Goal: Task Accomplishment & Management: Manage account settings

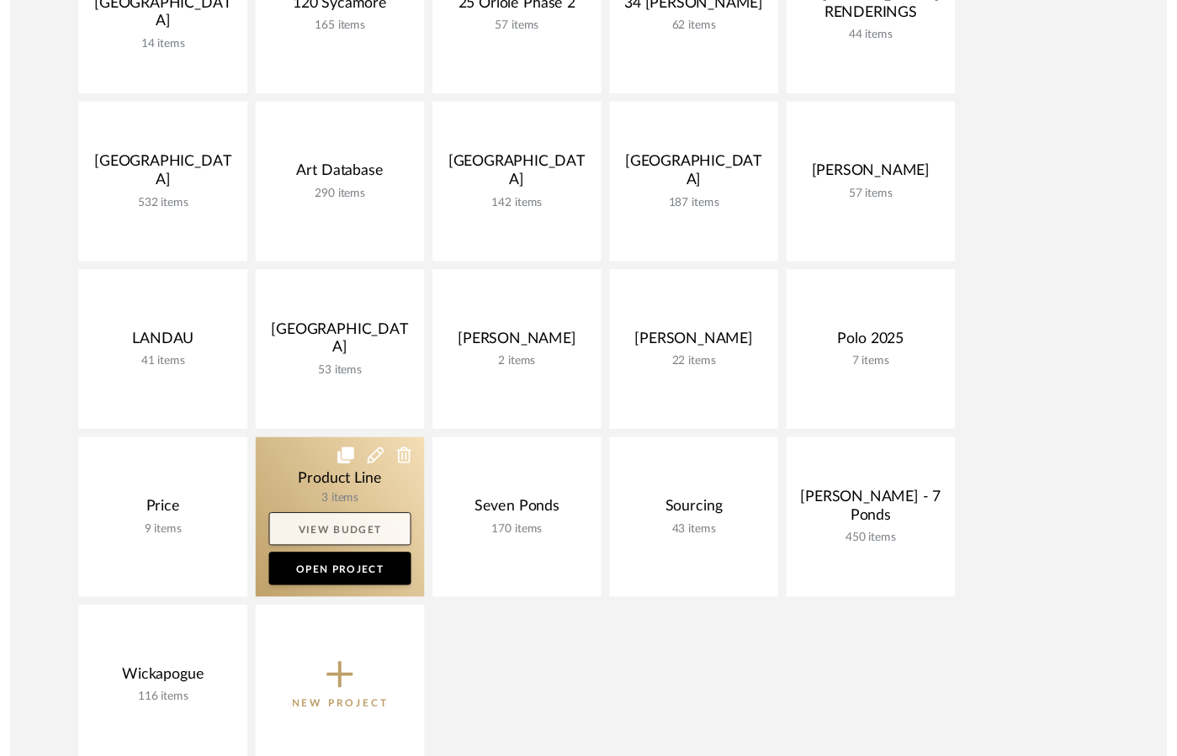
scroll to position [500, 0]
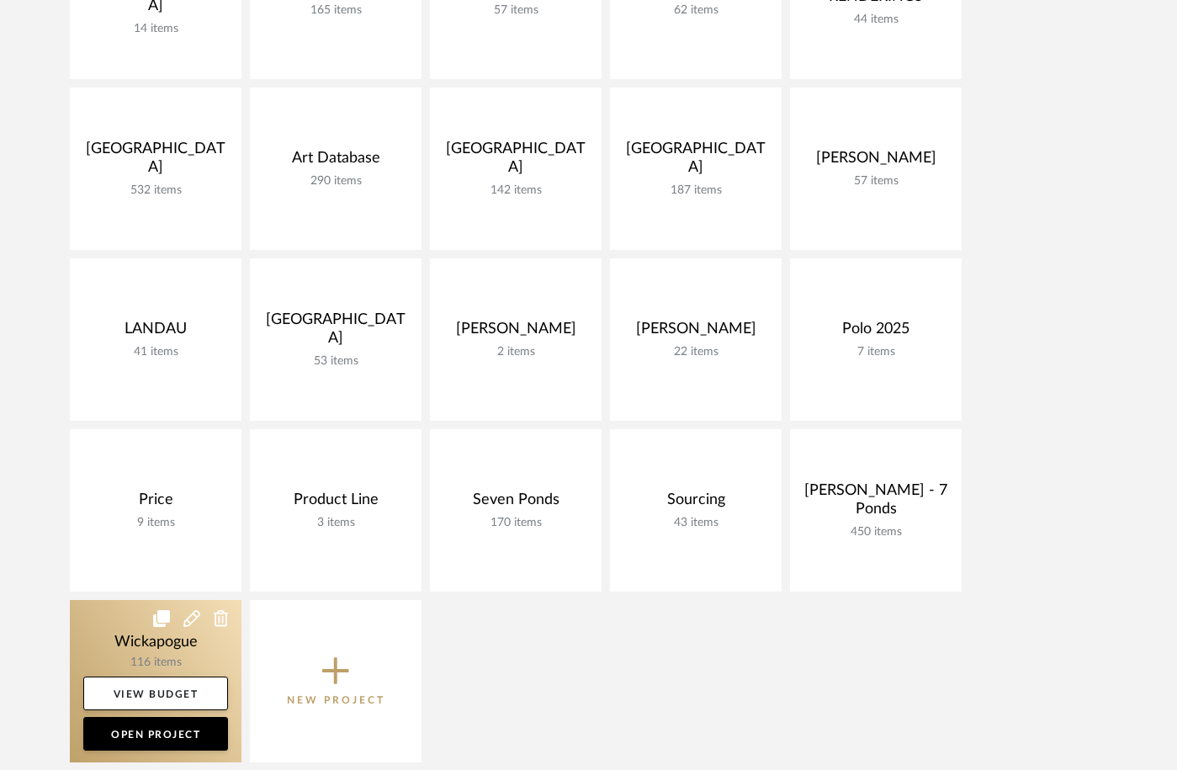
click at [121, 617] on link at bounding box center [156, 681] width 172 height 162
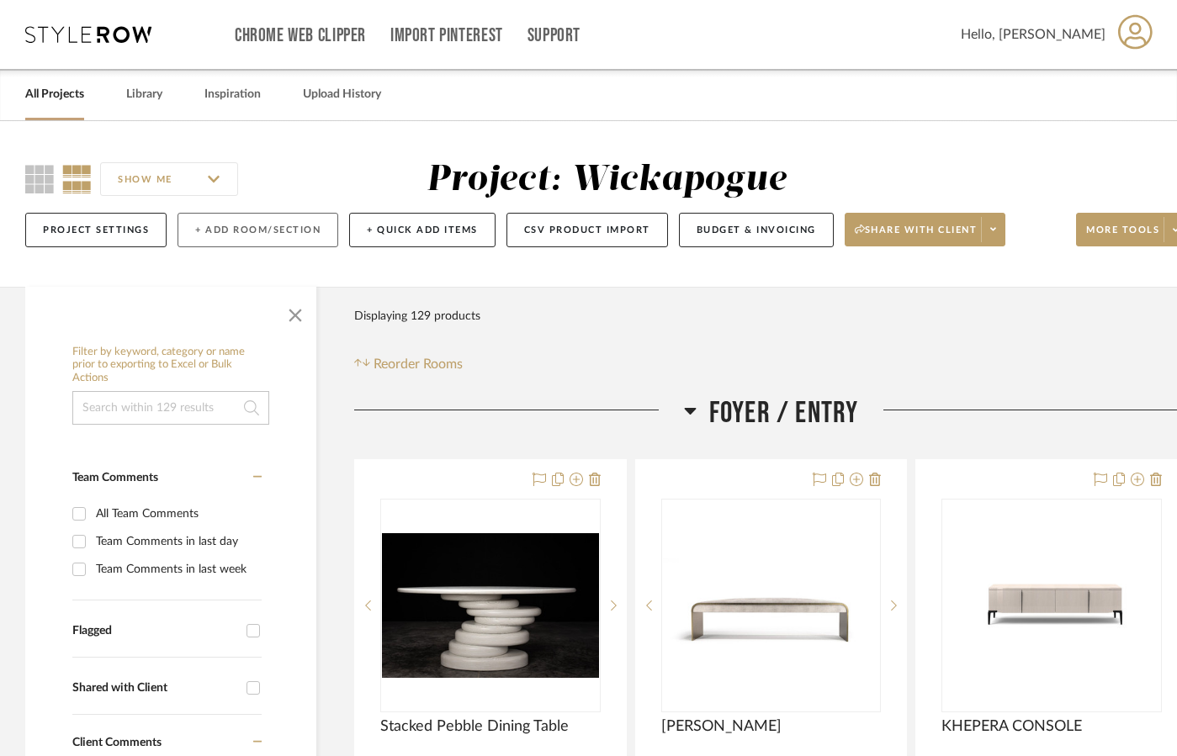
click at [304, 228] on button "+ Add Room/Section" at bounding box center [257, 230] width 161 height 34
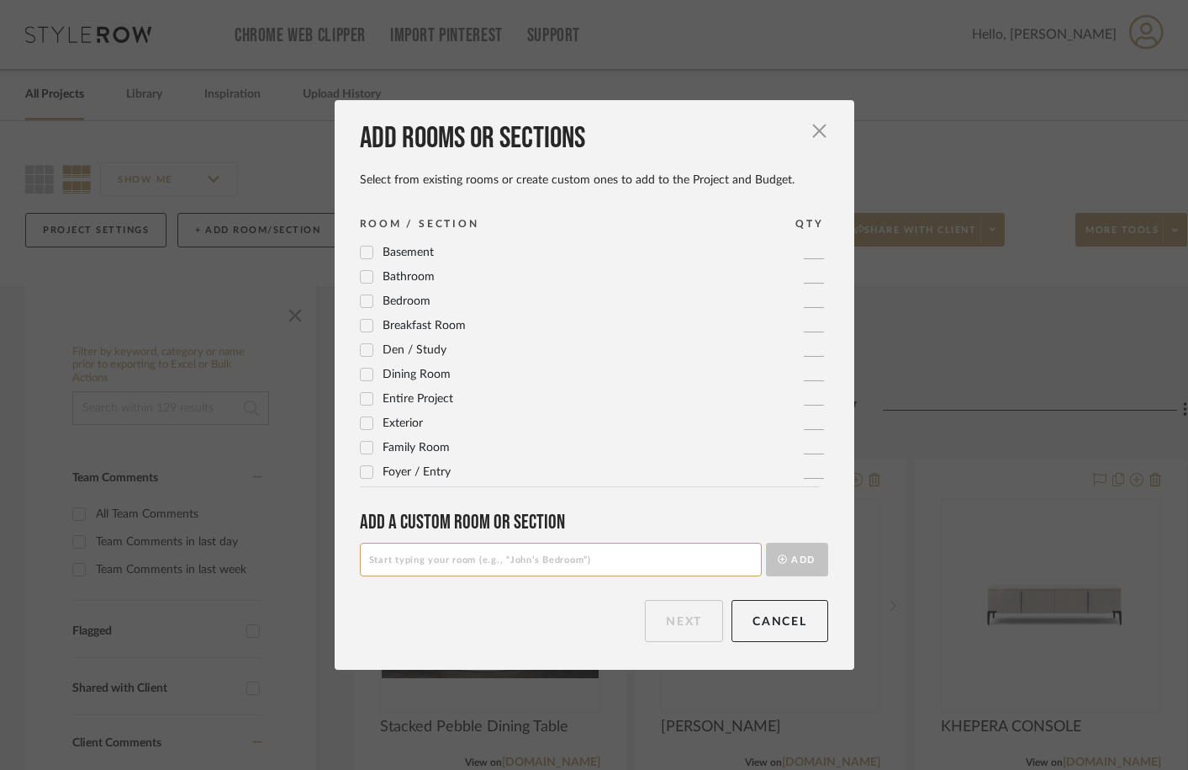
click at [438, 557] on input at bounding box center [561, 559] width 402 height 34
type input "a"
type input "Bath 1 (Taupe)"
click at [799, 563] on button "Add" at bounding box center [797, 559] width 62 height 34
click at [566, 569] on input at bounding box center [561, 559] width 402 height 34
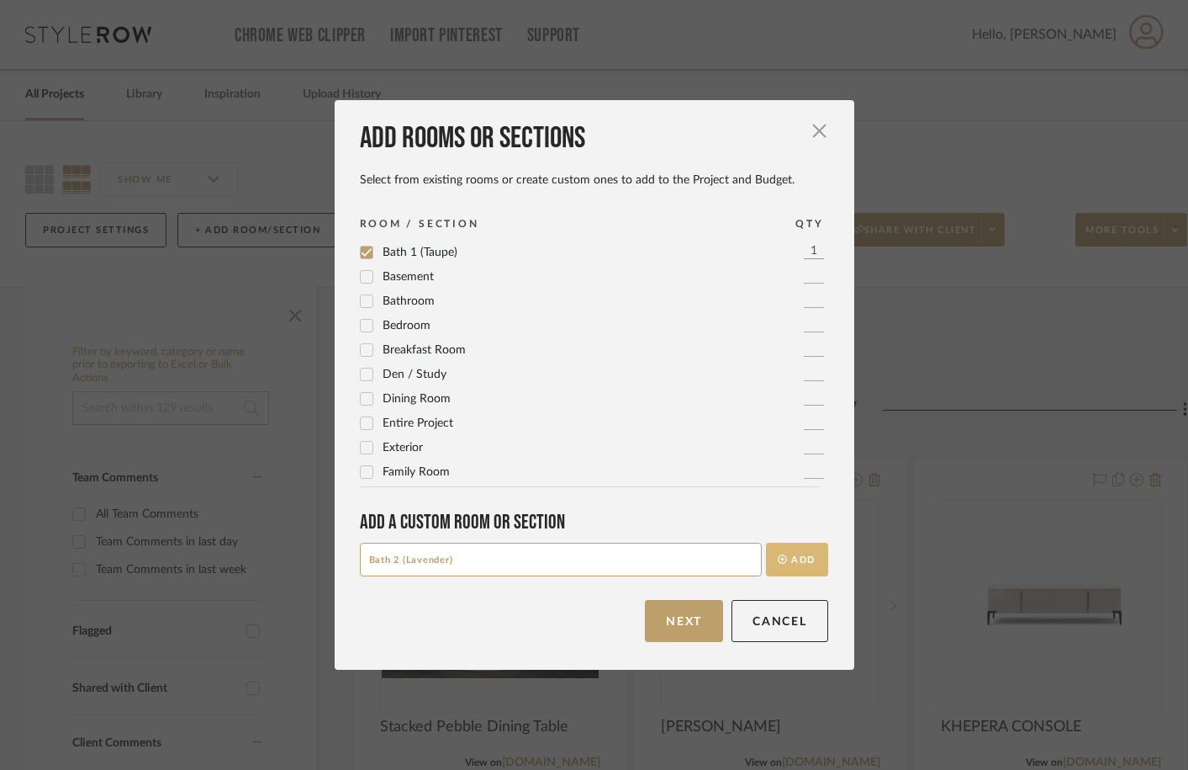
type input "Bath 2 (Lavender)"
click at [778, 555] on fa-icon "submit" at bounding box center [782, 559] width 9 height 9
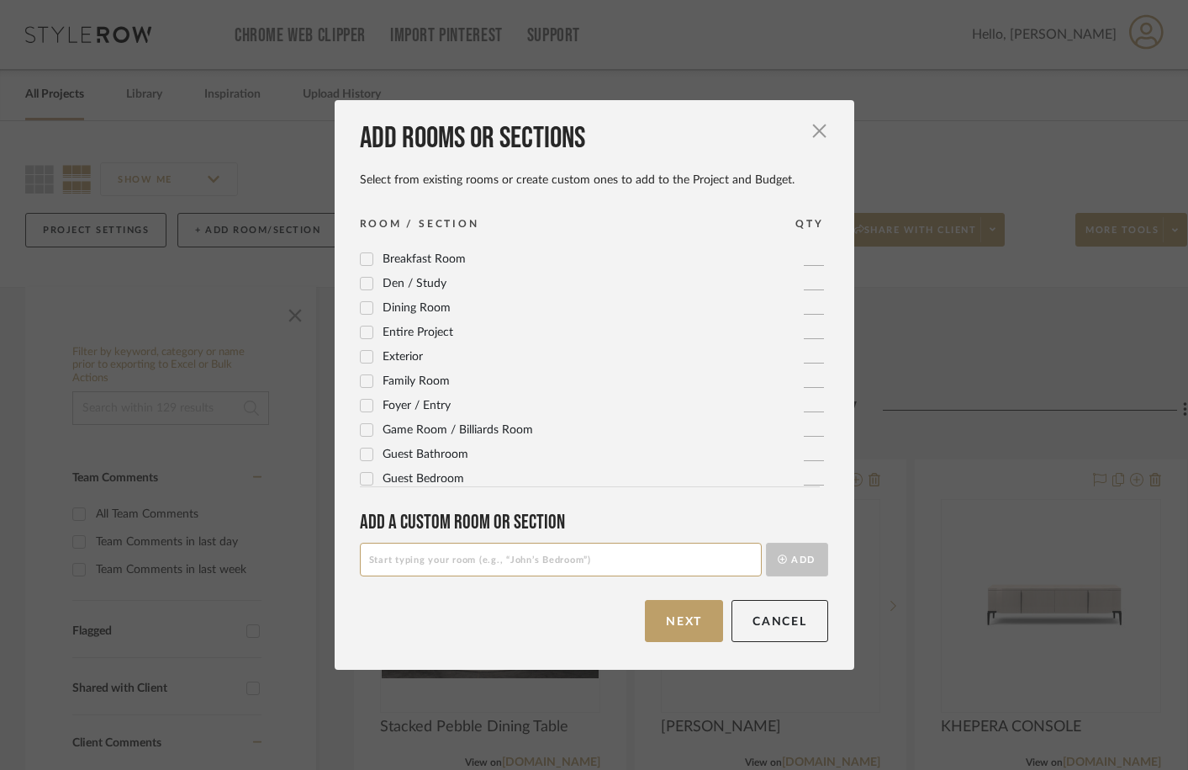
scroll to position [119, 0]
click at [421, 558] on input at bounding box center [561, 559] width 402 height 34
type input "[PERSON_NAME]'s Bath"
click at [780, 555] on button "Add" at bounding box center [797, 559] width 62 height 34
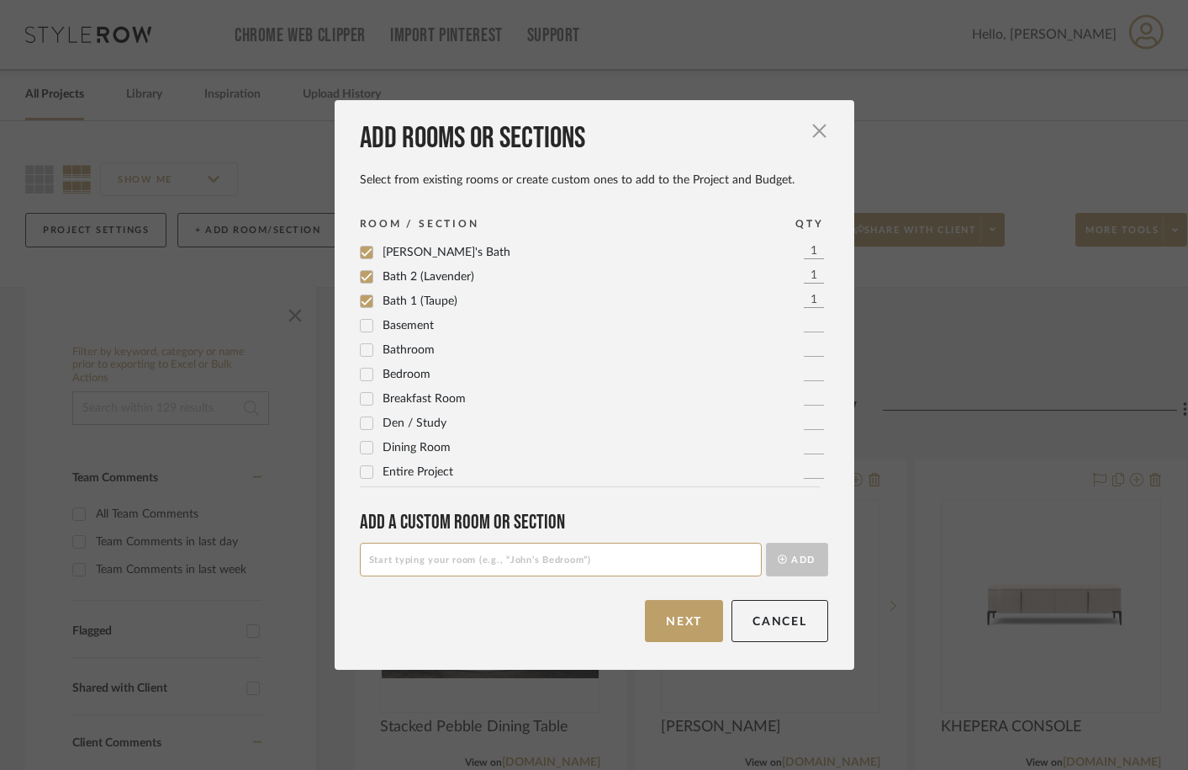
click at [680, 576] on div "Add rooms or sections Select from existing rooms or create custom ones to add t…" at bounding box center [595, 384] width 520 height 569
click at [679, 568] on input at bounding box center [561, 559] width 402 height 34
type input "[PERSON_NAME]'s Bath"
click at [766, 542] on button "Add" at bounding box center [797, 559] width 62 height 34
click at [653, 563] on input at bounding box center [561, 559] width 402 height 34
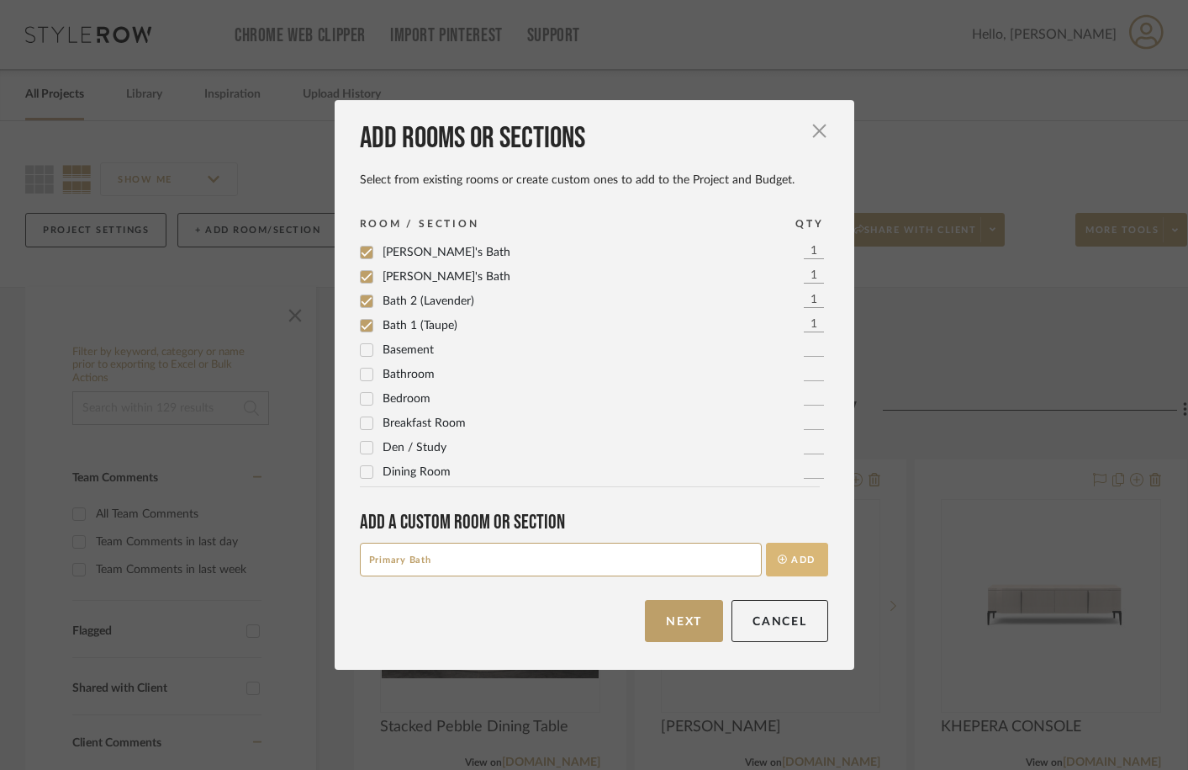
type input "Primary Bath"
click at [796, 553] on button "Add" at bounding box center [797, 559] width 62 height 34
click at [697, 558] on input at bounding box center [561, 559] width 402 height 34
type input "H"
type input "Jr Primary Bath"
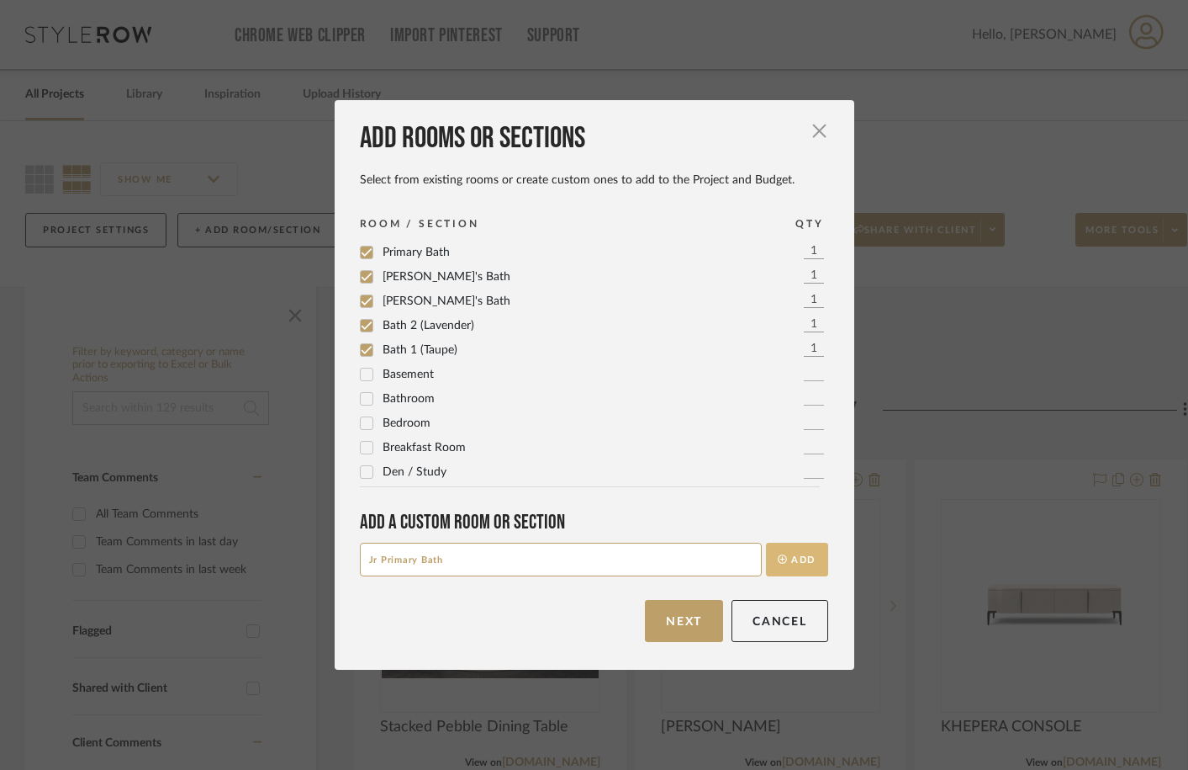
click at [807, 549] on button "Add" at bounding box center [797, 559] width 62 height 34
click at [537, 565] on input at bounding box center [561, 559] width 402 height 34
type input "B"
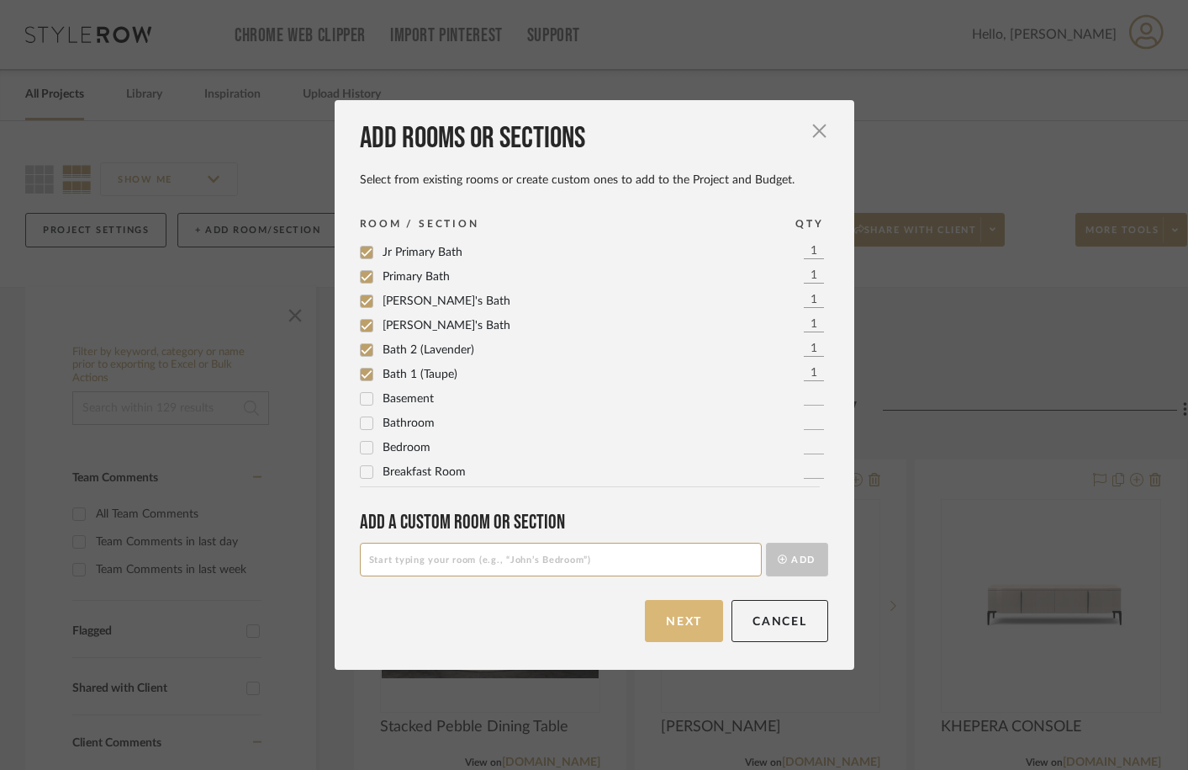
click at [682, 625] on button "Next" at bounding box center [684, 621] width 78 height 42
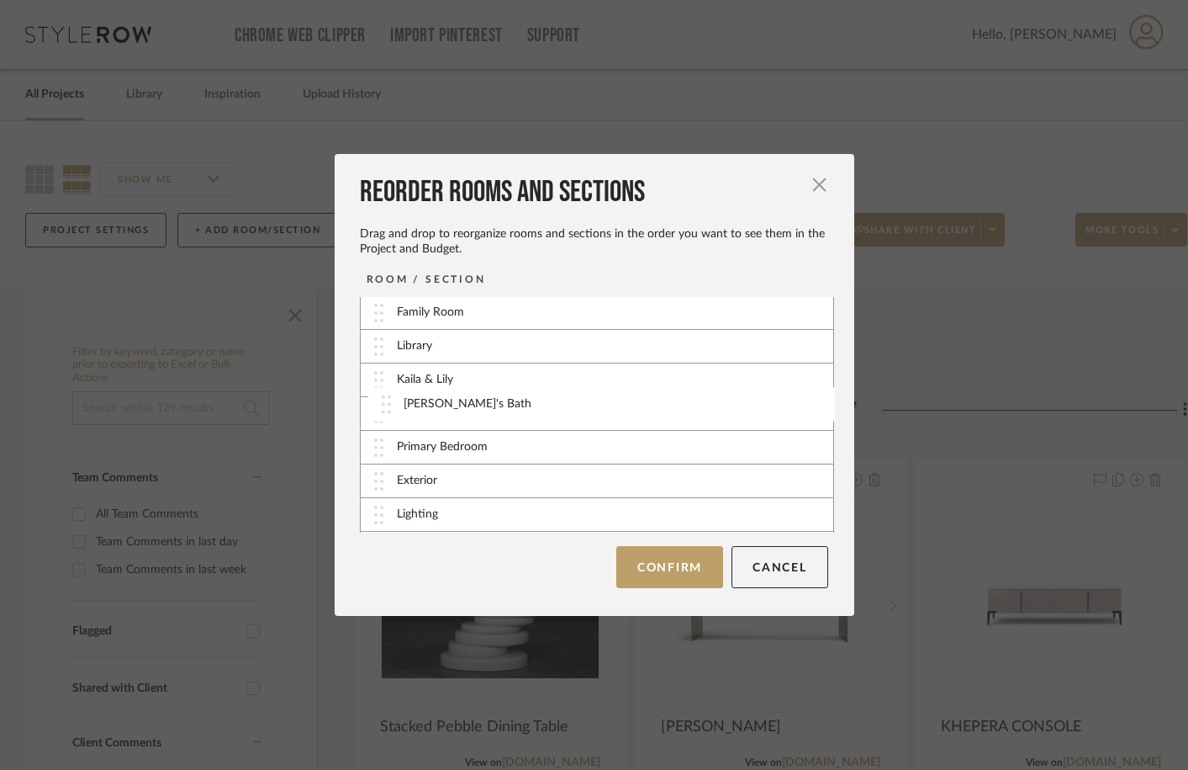
scroll to position [128, 0]
drag, startPoint x: 374, startPoint y: 491, endPoint x: 378, endPoint y: 421, distance: 70.8
drag, startPoint x: 374, startPoint y: 408, endPoint x: 372, endPoint y: 336, distance: 71.5
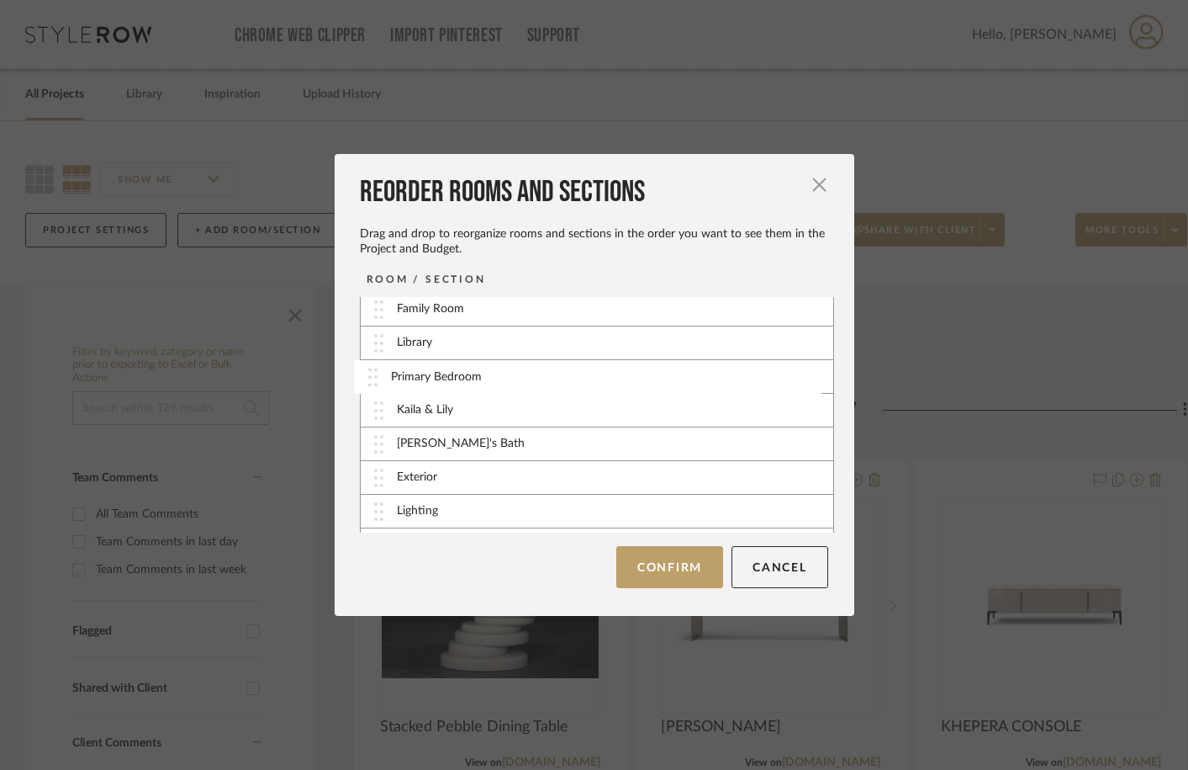
drag, startPoint x: 377, startPoint y: 342, endPoint x: 375, endPoint y: 376, distance: 33.7
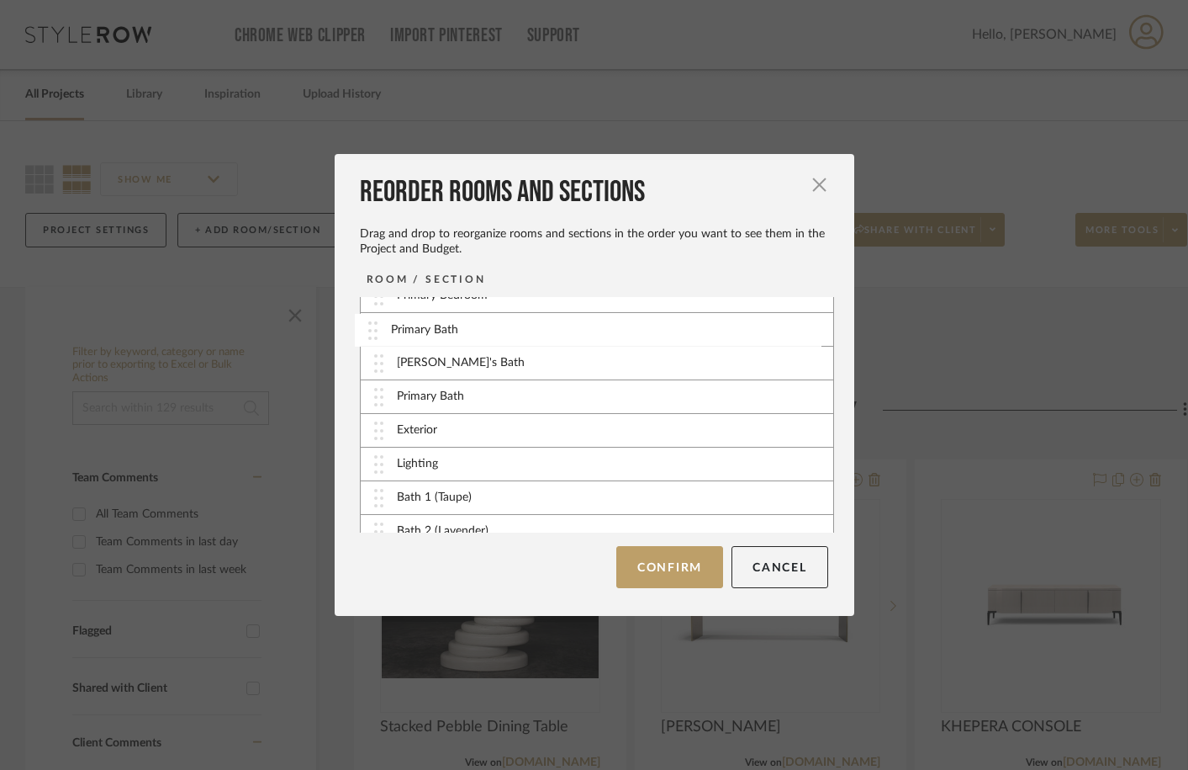
drag, startPoint x: 378, startPoint y: 506, endPoint x: 378, endPoint y: 324, distance: 182.5
drag, startPoint x: 378, startPoint y: 485, endPoint x: 373, endPoint y: 318, distance: 167.4
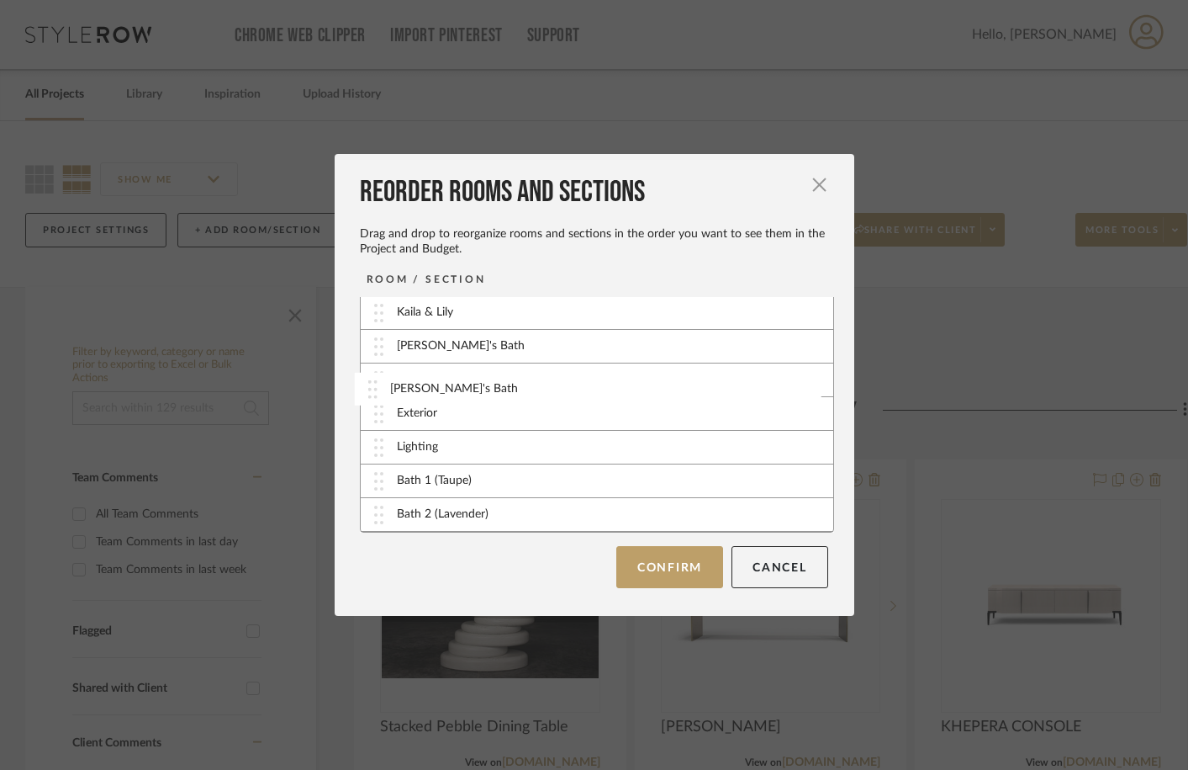
drag, startPoint x: 378, startPoint y: 516, endPoint x: 373, endPoint y: 378, distance: 137.2
drag, startPoint x: 378, startPoint y: 425, endPoint x: 373, endPoint y: 526, distance: 101.1
drag, startPoint x: 376, startPoint y: 452, endPoint x: 376, endPoint y: 412, distance: 40.4
drag, startPoint x: 374, startPoint y: 482, endPoint x: 374, endPoint y: 442, distance: 39.5
click at [670, 574] on button "Confirm" at bounding box center [670, 567] width 107 height 42
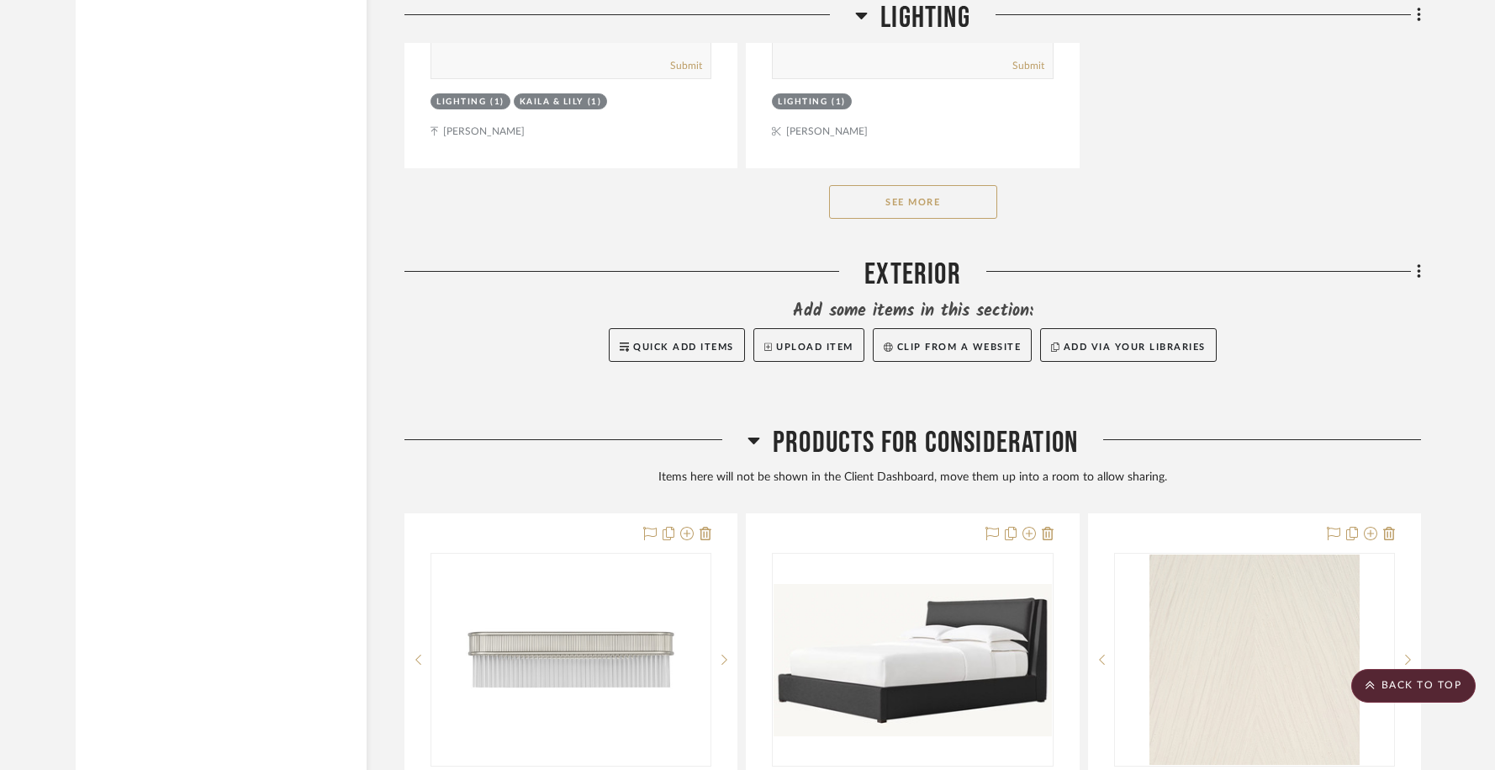
scroll to position [18795, 0]
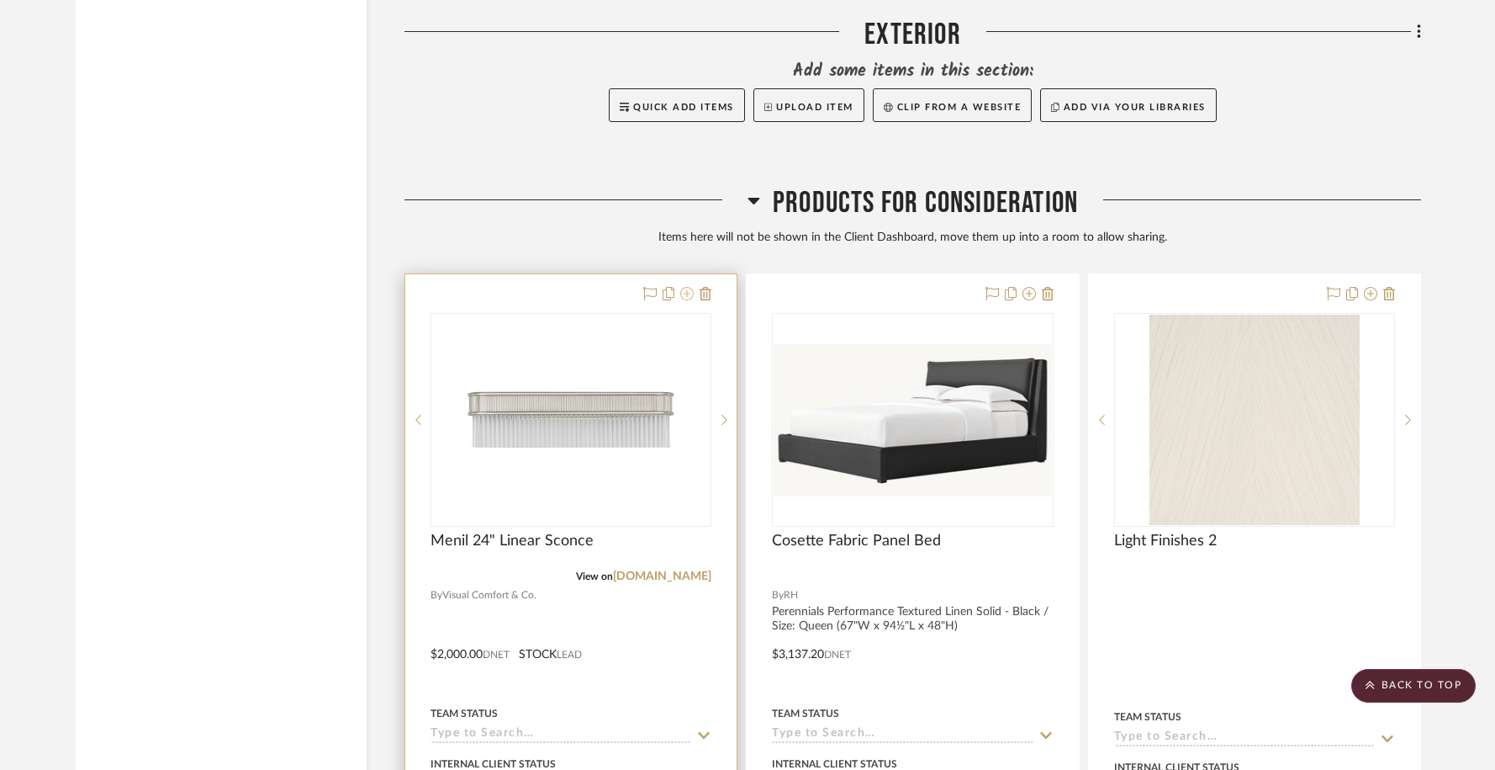
click at [685, 287] on icon at bounding box center [686, 293] width 13 height 13
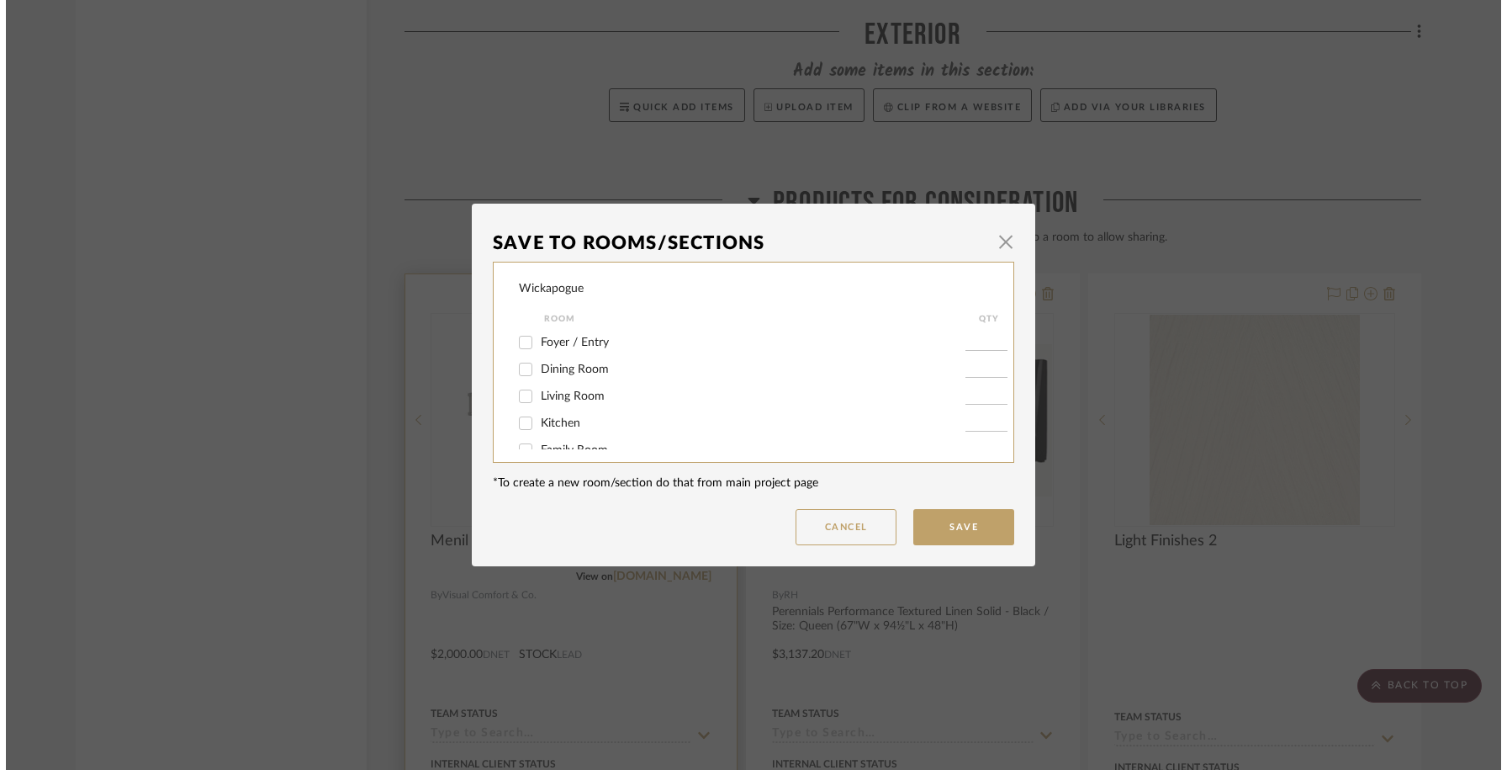
scroll to position [0, 0]
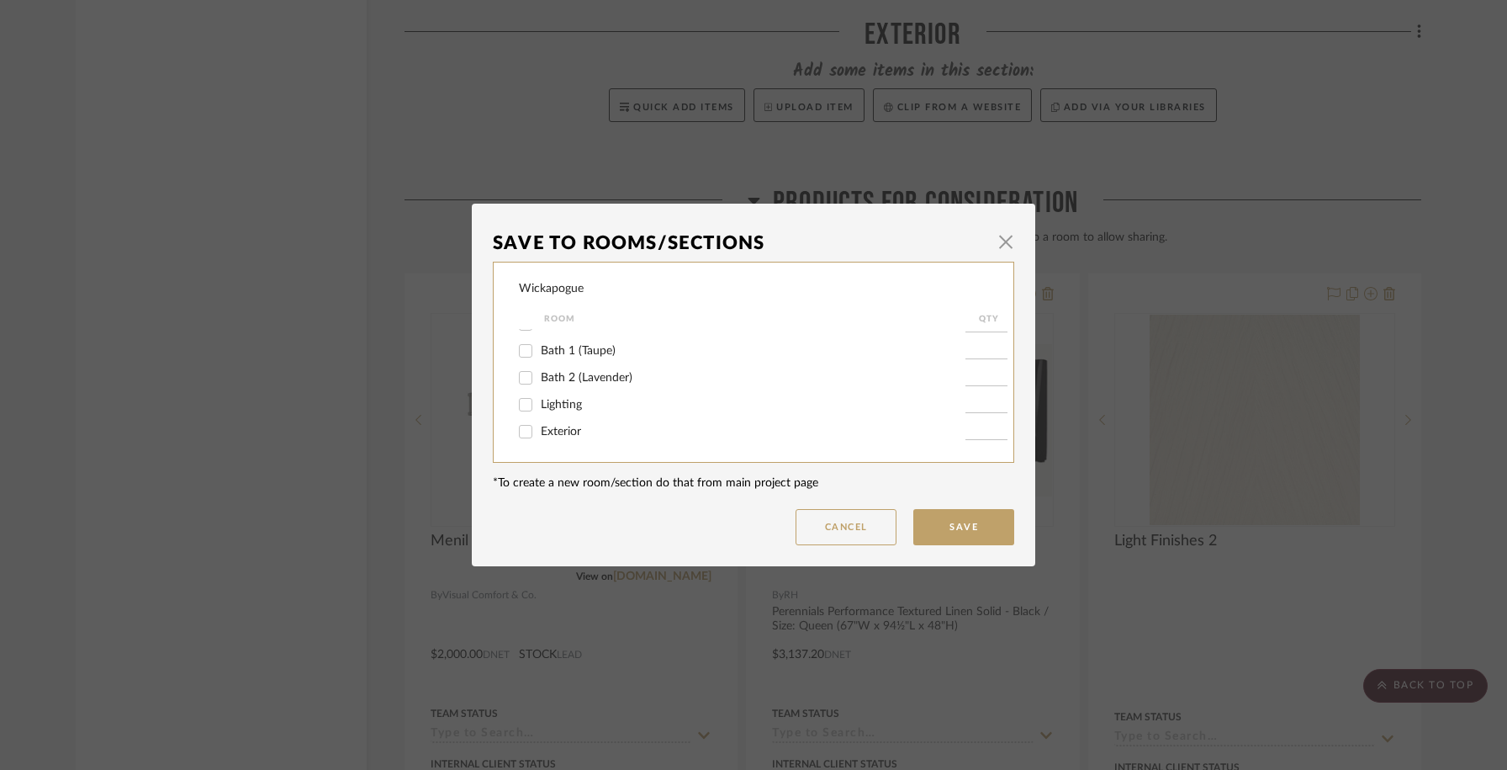
click at [562, 384] on span "Bath 2 (Lavender)" at bounding box center [587, 378] width 92 height 12
click at [539, 388] on input "Bath 2 (Lavender)" at bounding box center [525, 377] width 27 height 27
checkbox input "true"
type input "1"
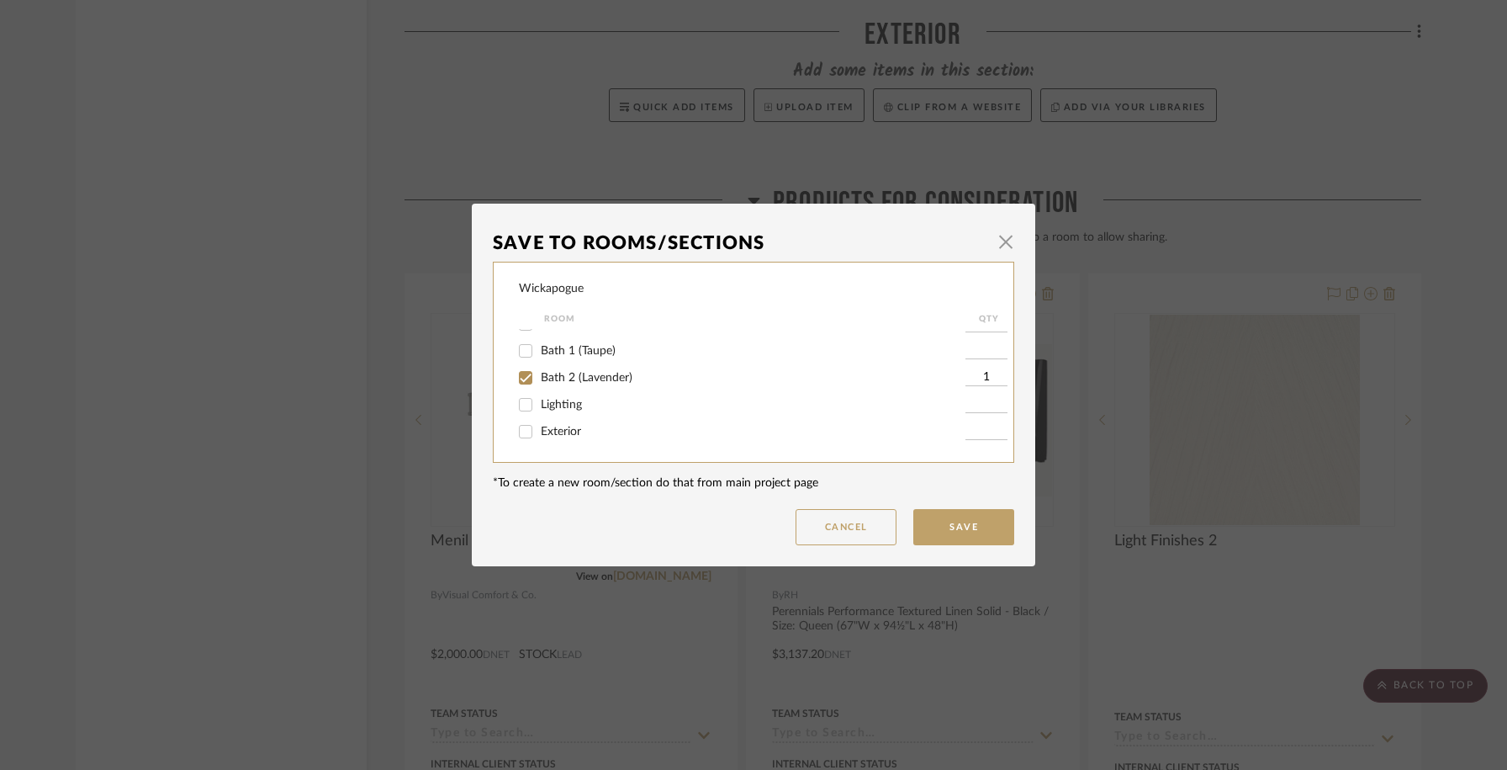
click at [976, 545] on dialog-content "Save To Rooms/Sections × Wickapogue Room QTY Foyer / Entry Dining Room Living R…" at bounding box center [754, 385] width 564 height 363
click at [967, 527] on button "Save" at bounding box center [963, 527] width 101 height 36
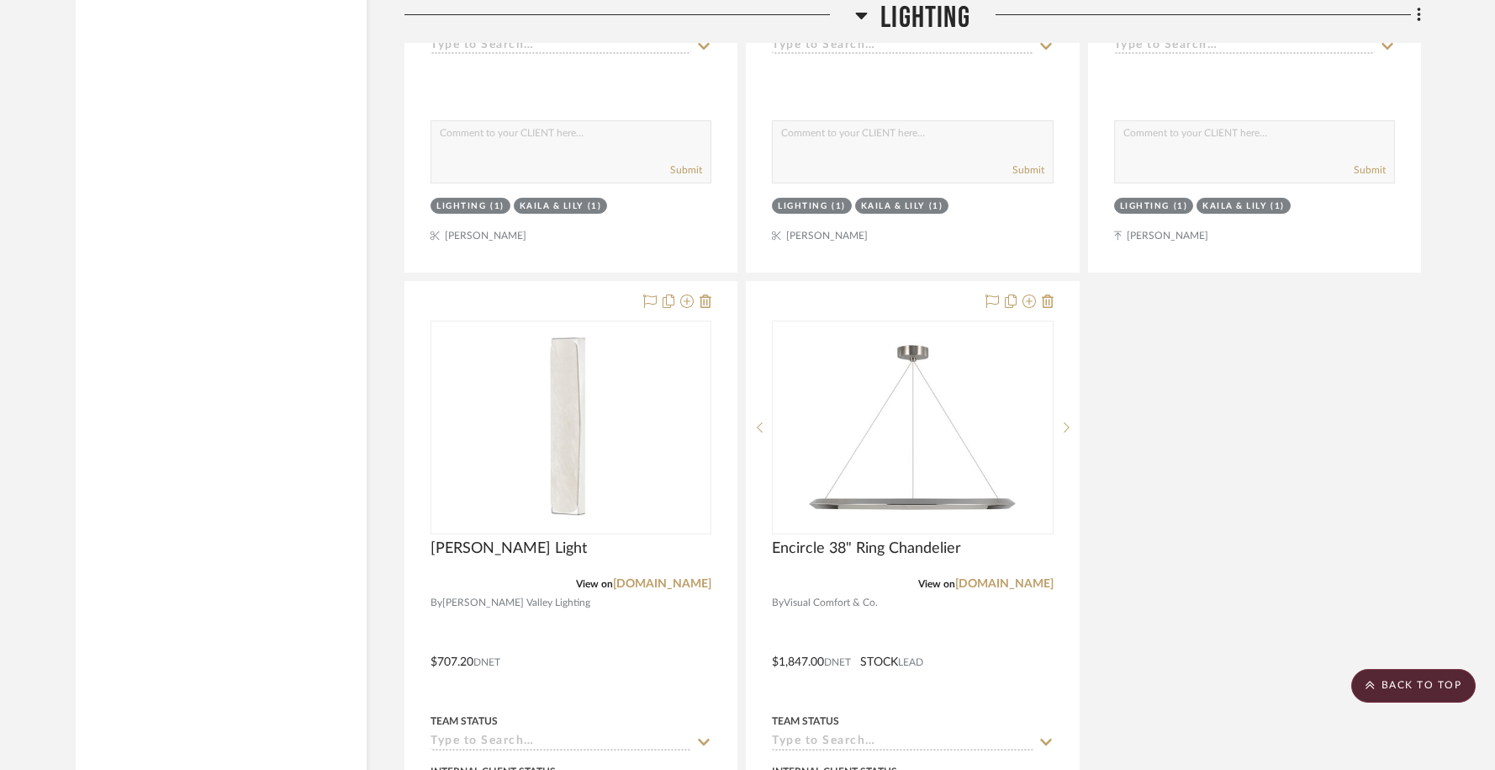
scroll to position [18399, 0]
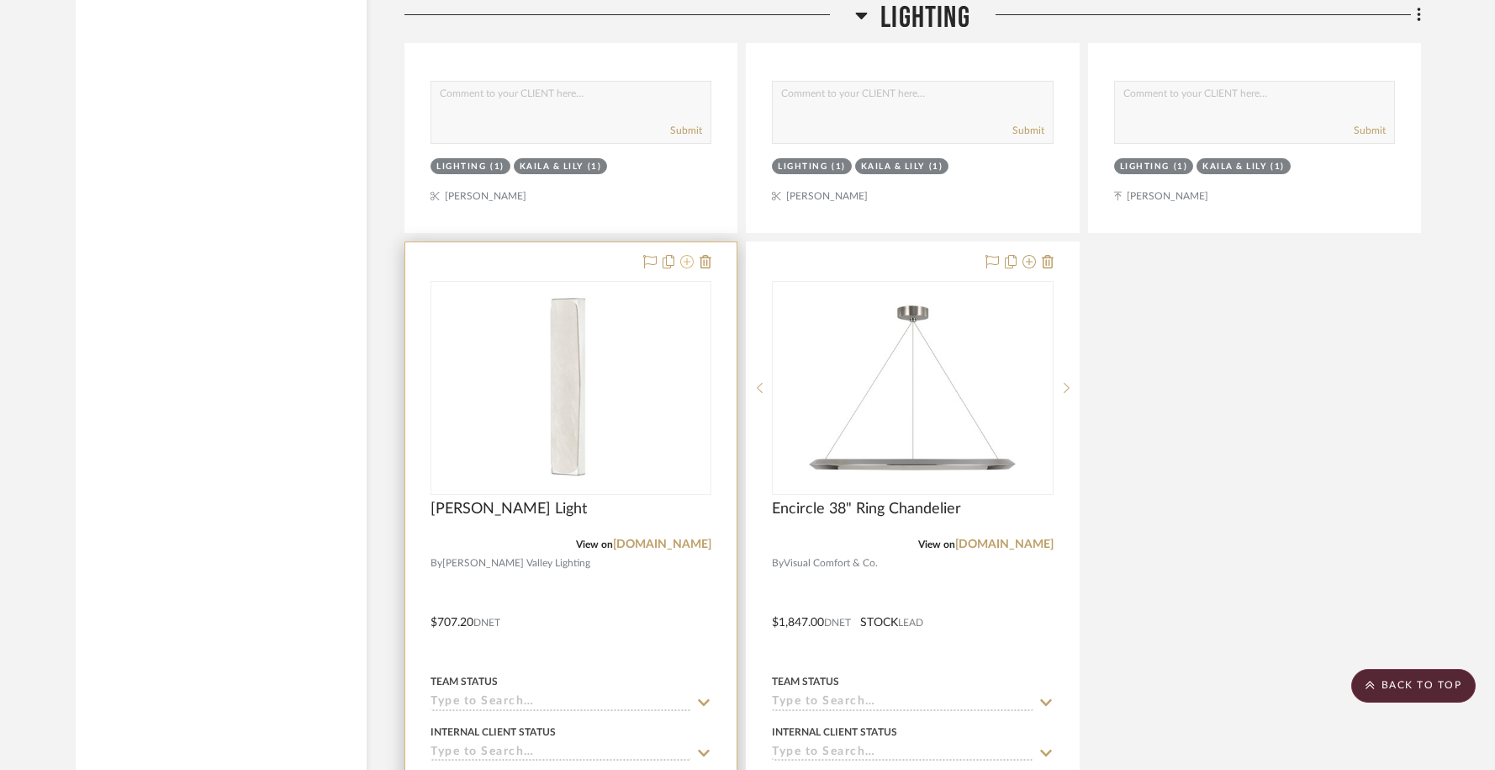
click at [691, 255] on icon at bounding box center [686, 261] width 13 height 13
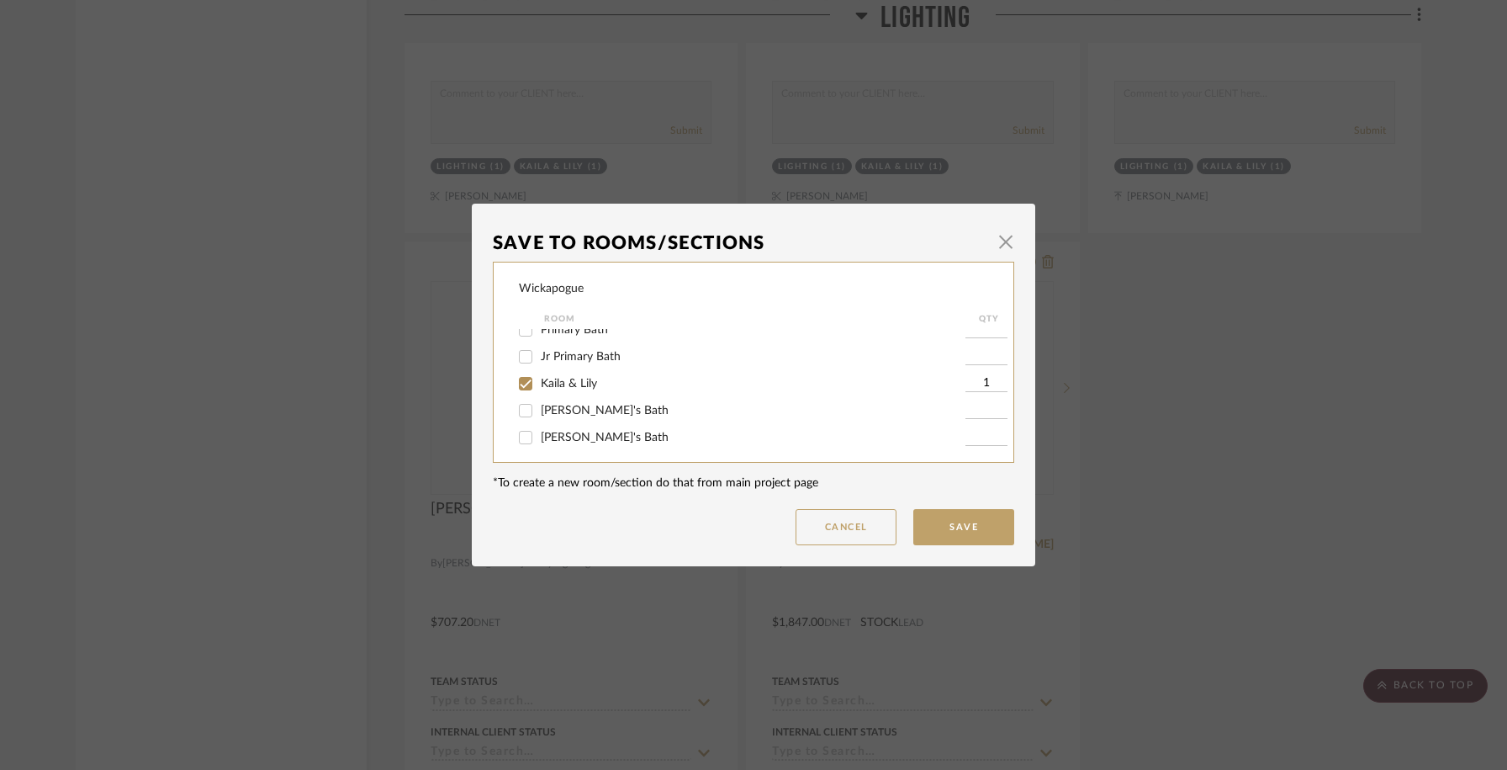
scroll to position [205, 0]
click at [559, 420] on div "[PERSON_NAME]'s Bath" at bounding box center [742, 406] width 447 height 27
click at [559, 412] on span "[PERSON_NAME]'s Bath" at bounding box center [605, 406] width 128 height 12
click at [539, 415] on input "[PERSON_NAME]'s Bath" at bounding box center [525, 406] width 27 height 27
checkbox input "true"
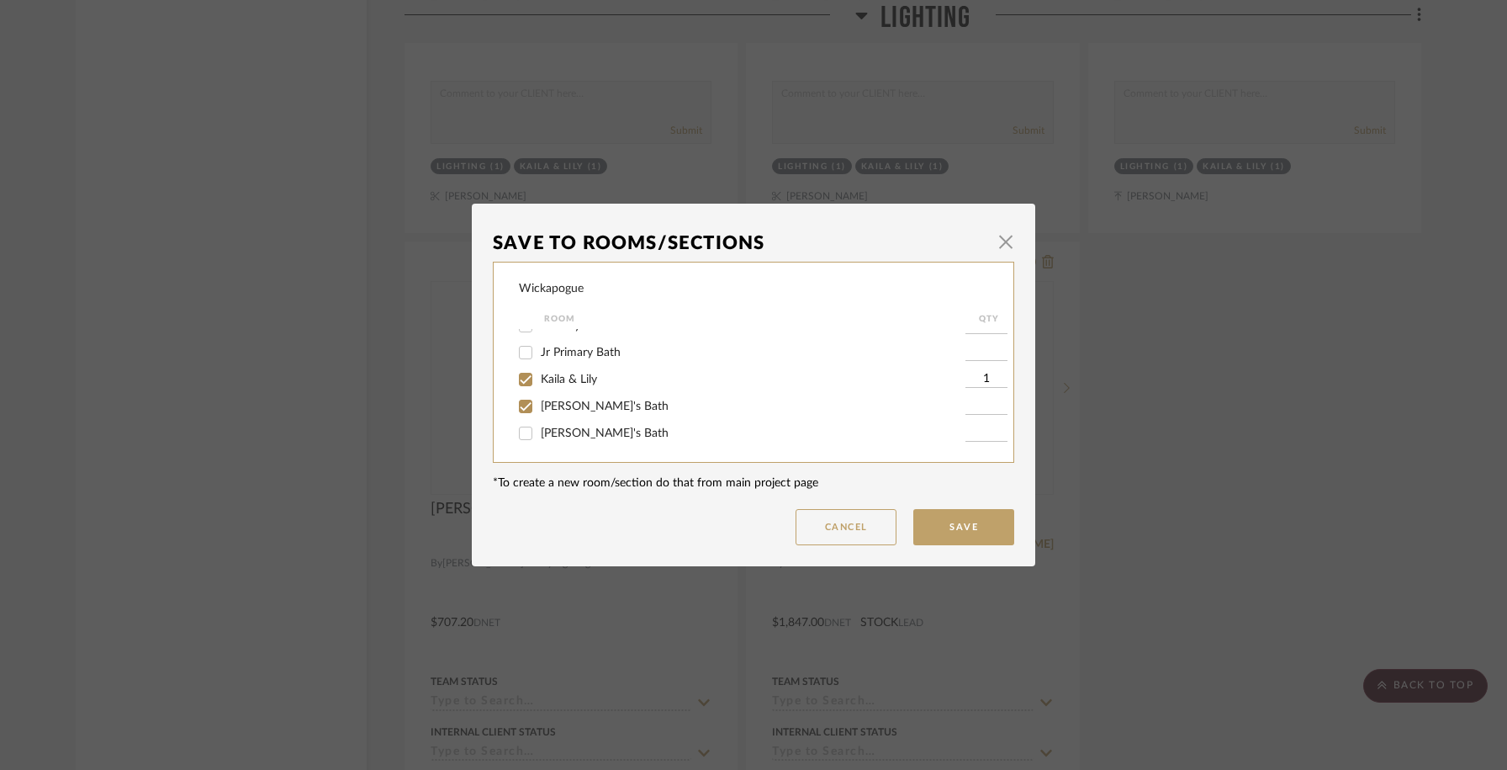
type input "1"
click at [569, 385] on span "Kaila & Lily" at bounding box center [569, 379] width 56 height 12
click at [539, 385] on input "Kaila & Lily" at bounding box center [525, 379] width 27 height 27
checkbox input "false"
drag, startPoint x: 983, startPoint y: 417, endPoint x: 934, endPoint y: 417, distance: 49.6
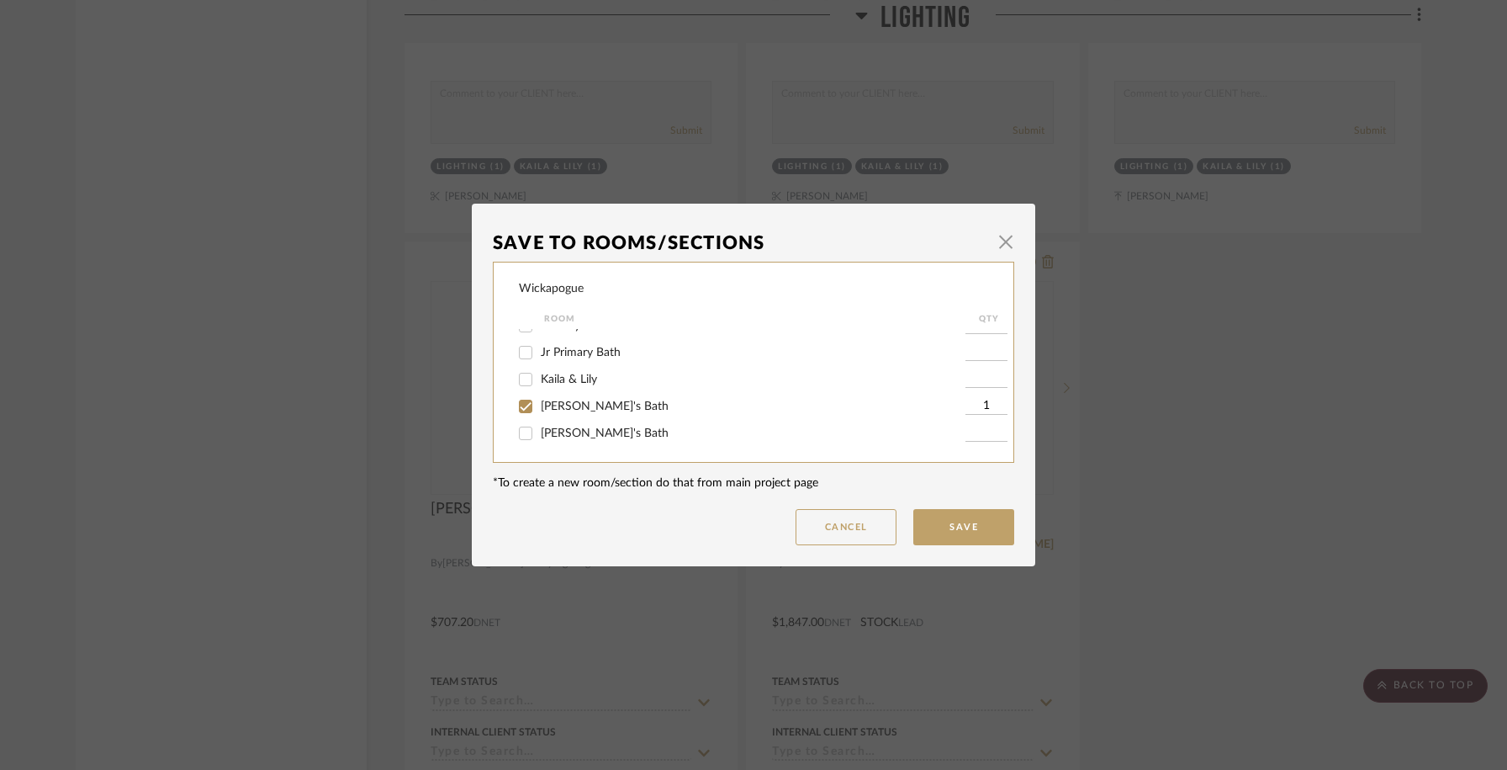
click at [939, 417] on div "[PERSON_NAME]'s Bath 1" at bounding box center [765, 406] width 493 height 27
drag, startPoint x: 983, startPoint y: 412, endPoint x: 966, endPoint y: 412, distance: 16.8
click at [966, 412] on input "1" at bounding box center [987, 406] width 42 height 17
type input "3"
click at [978, 523] on button "Save" at bounding box center [963, 527] width 101 height 36
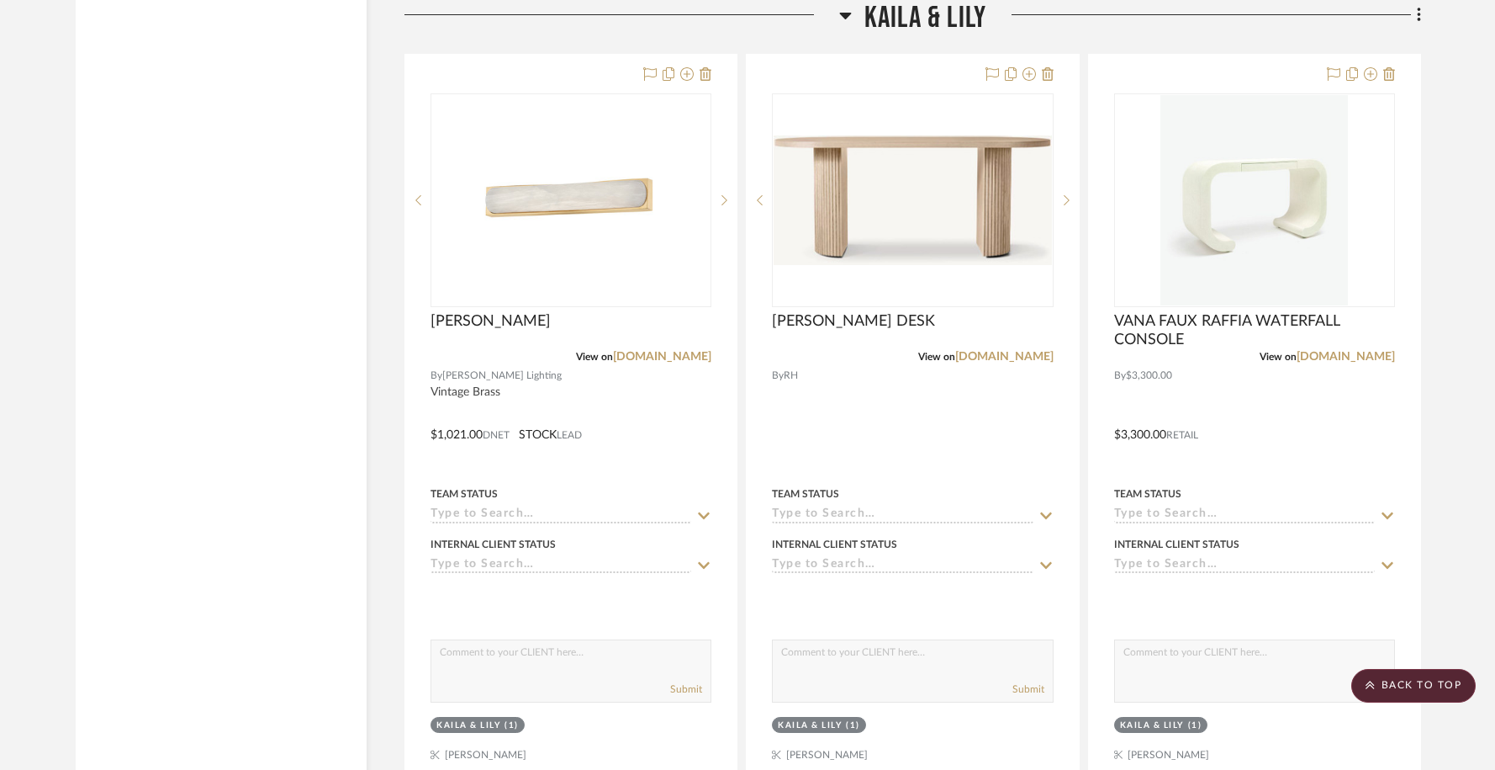
scroll to position [15926, 0]
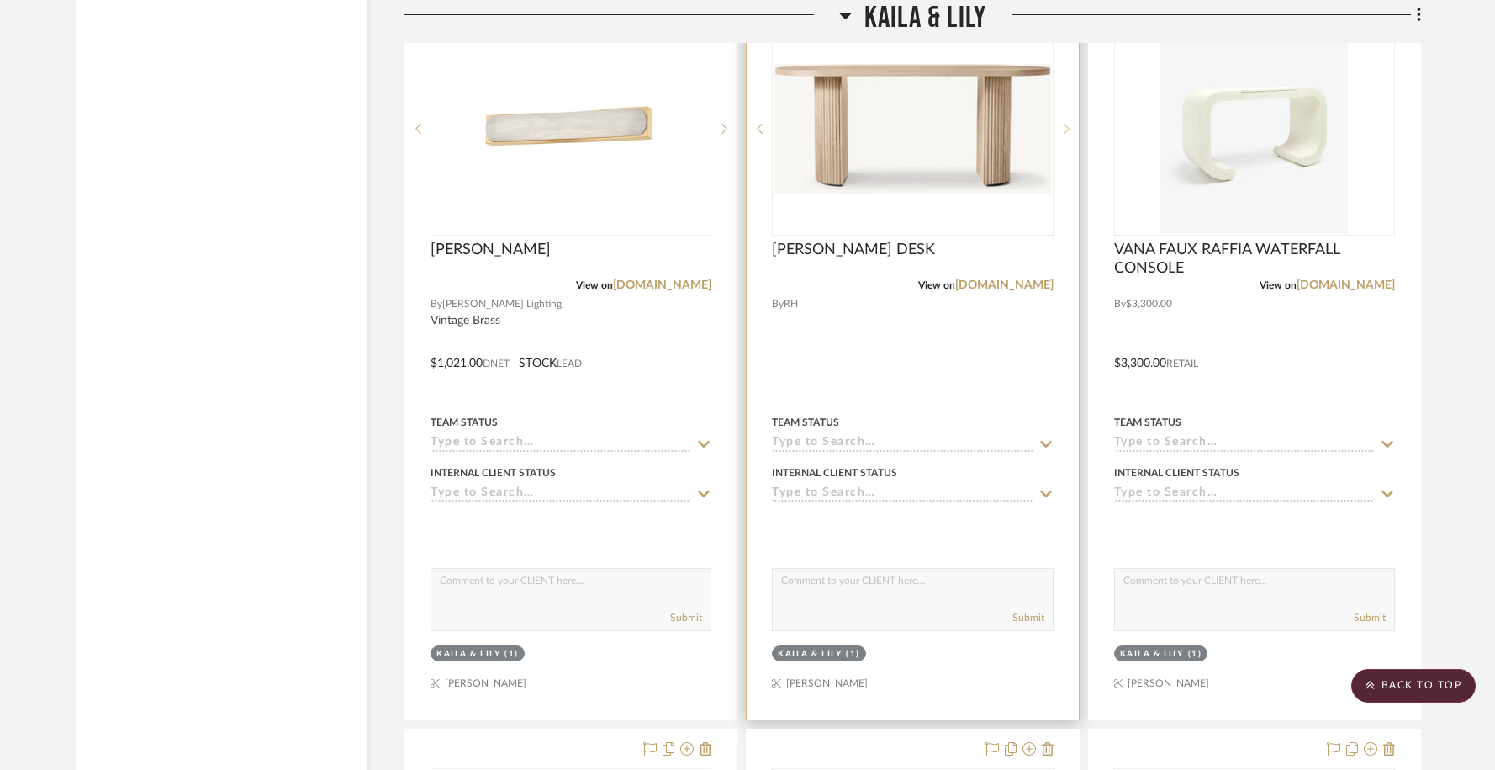
click at [1067, 123] on icon at bounding box center [1067, 129] width 6 height 12
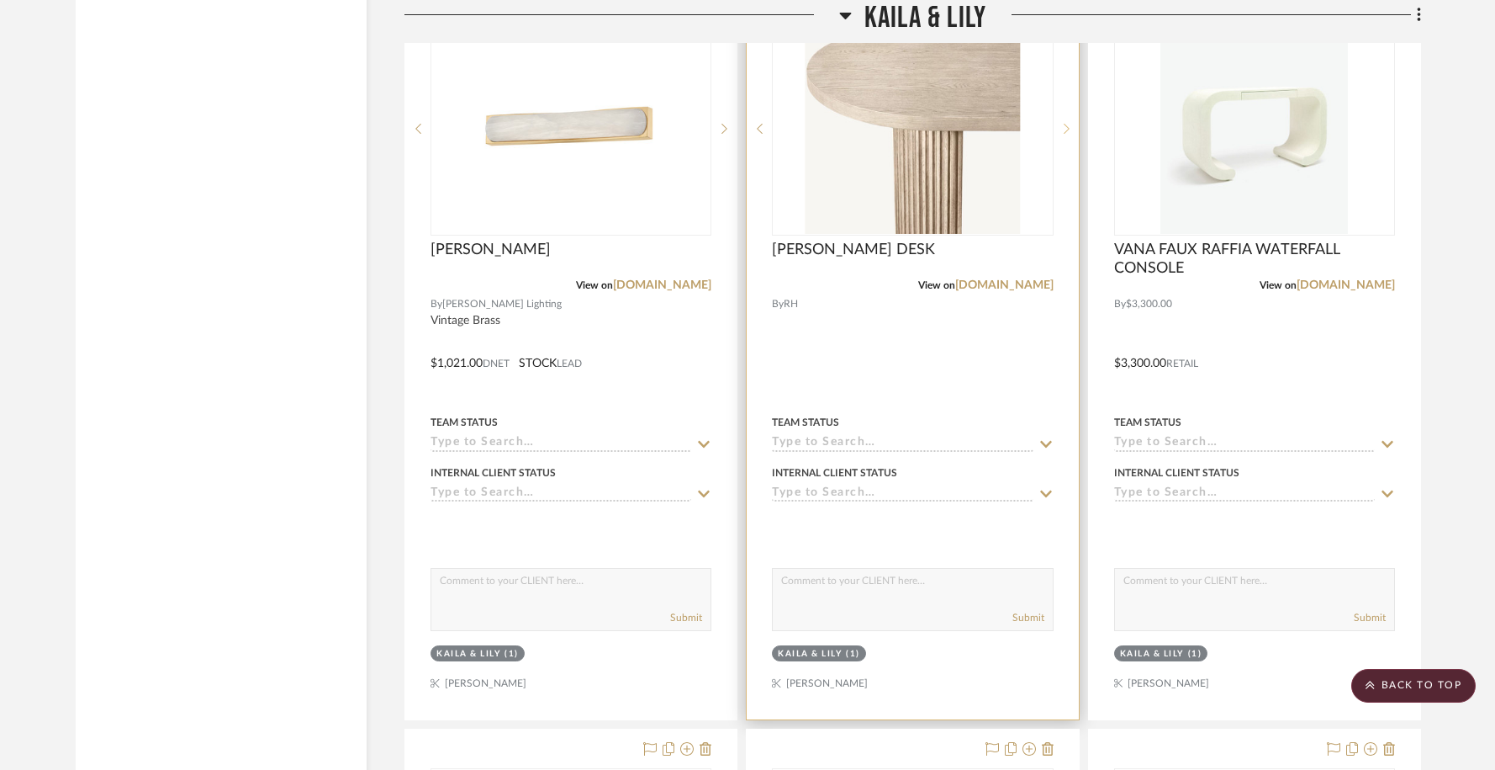
click at [1067, 123] on icon at bounding box center [1067, 129] width 6 height 12
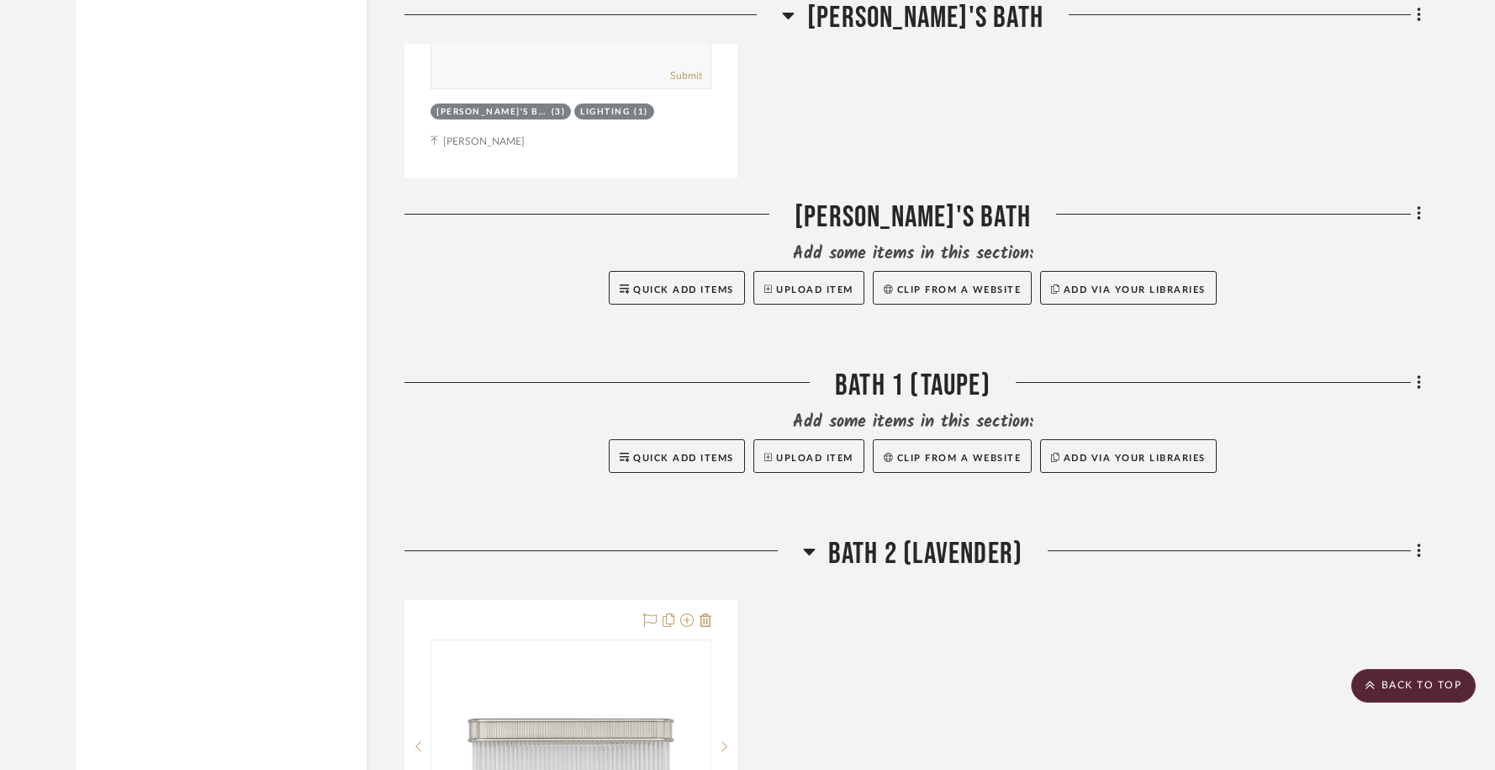
scroll to position [18852, 0]
